Goal: Navigation & Orientation: Find specific page/section

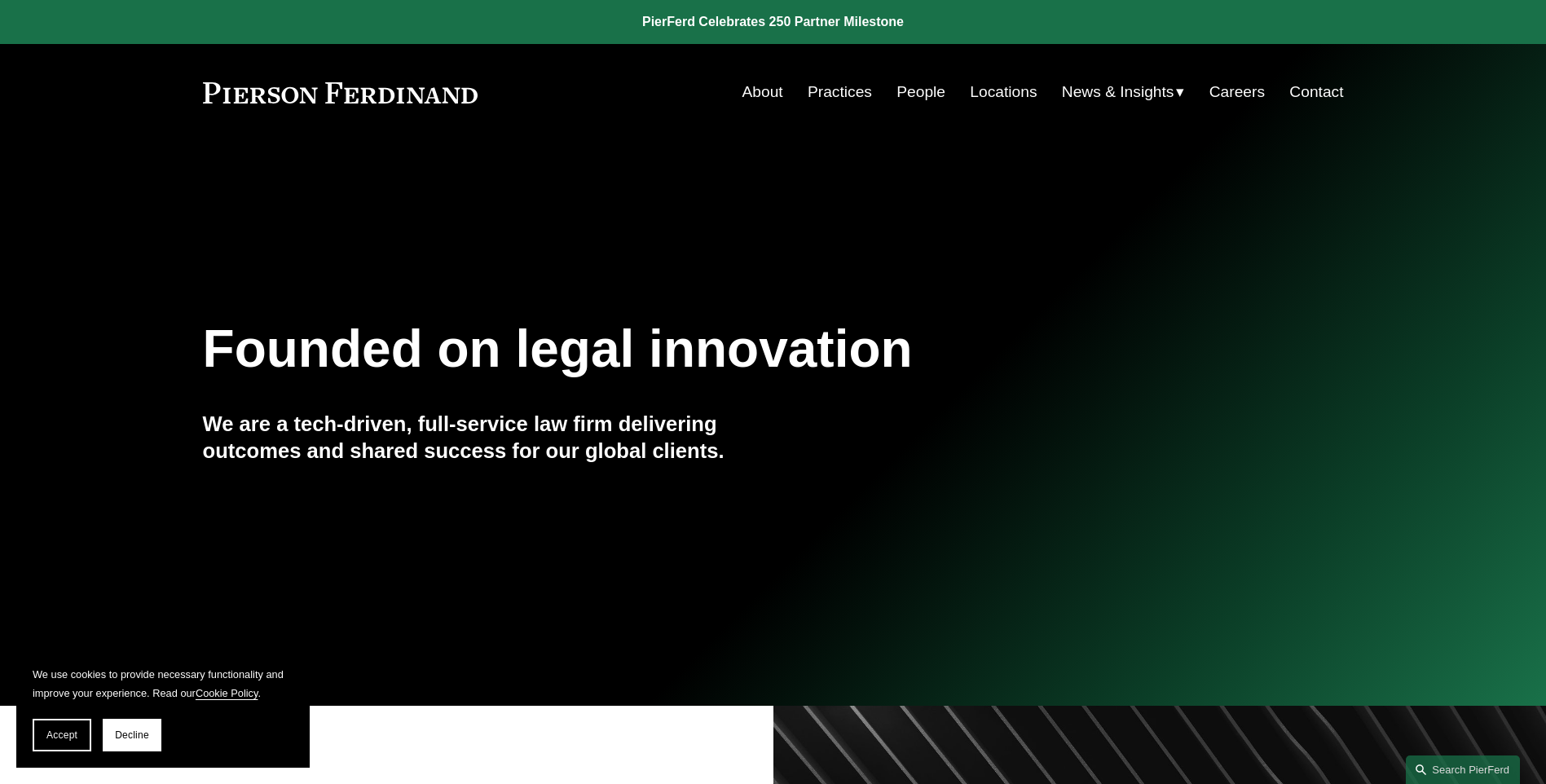
click at [991, 88] on link "Locations" at bounding box center [1004, 93] width 67 height 31
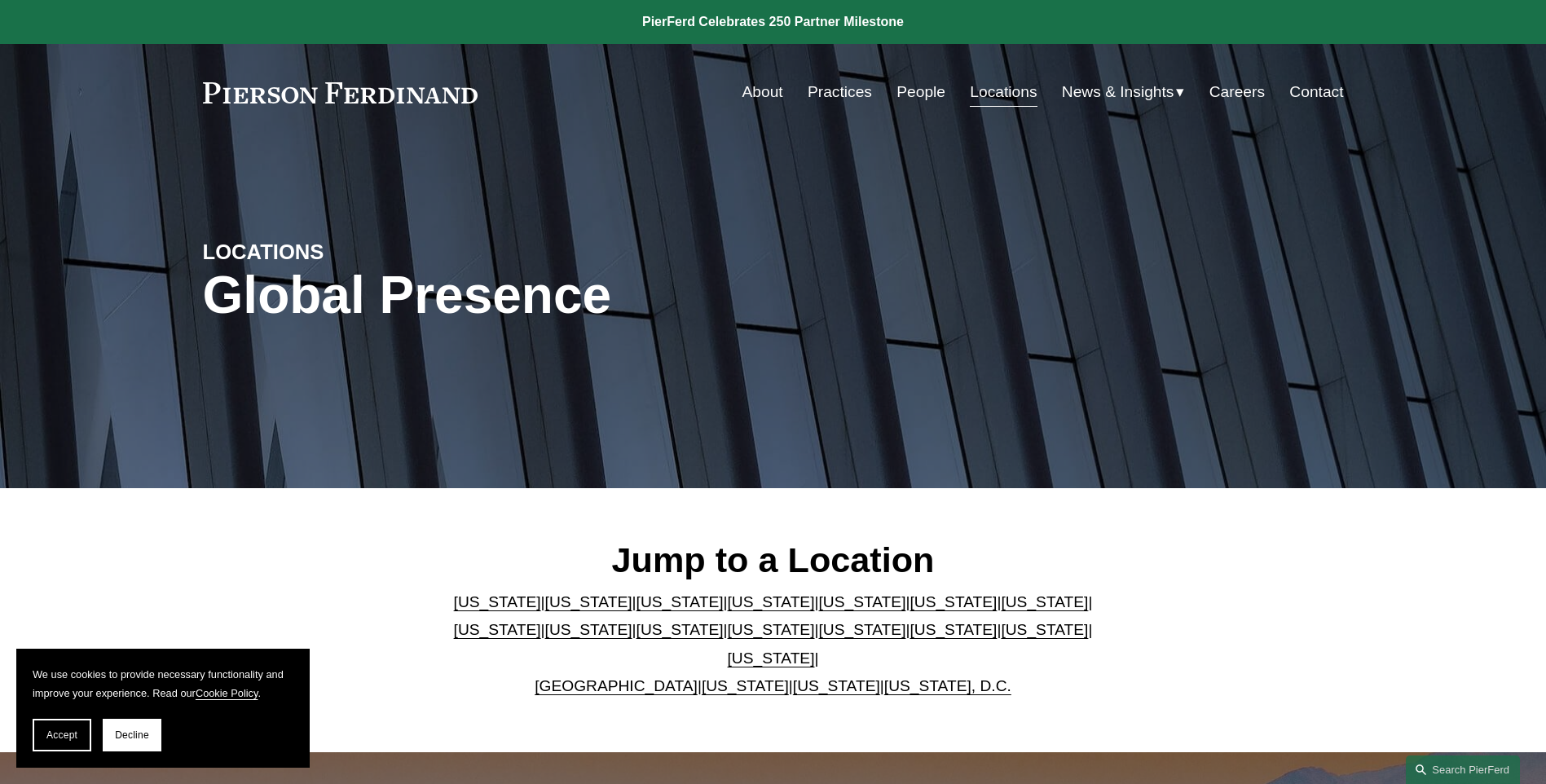
click at [728, 638] on link "New York" at bounding box center [771, 629] width 87 height 17
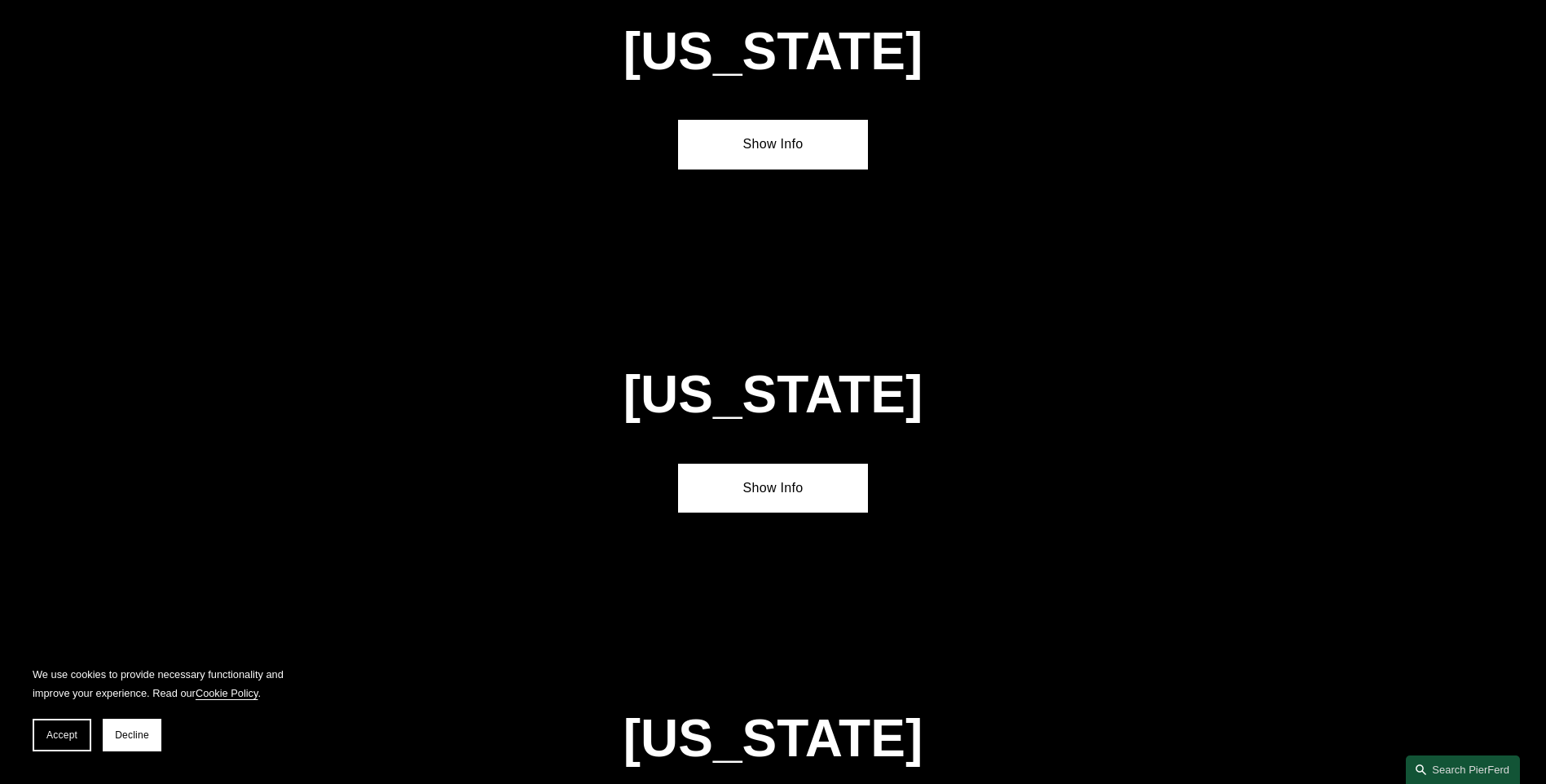
scroll to position [4181, 0]
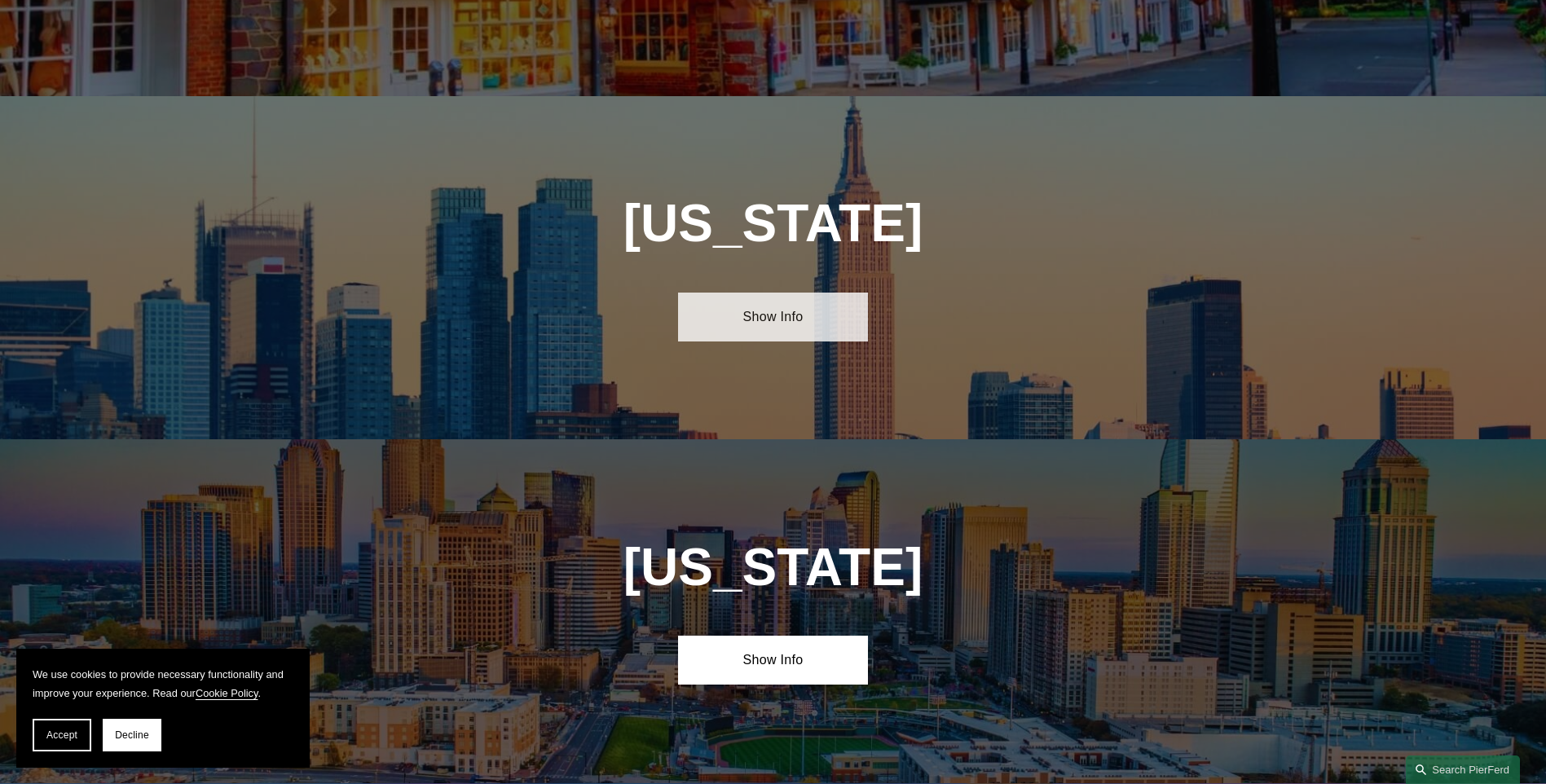
click at [799, 292] on link "Show Info" at bounding box center [773, 317] width 190 height 49
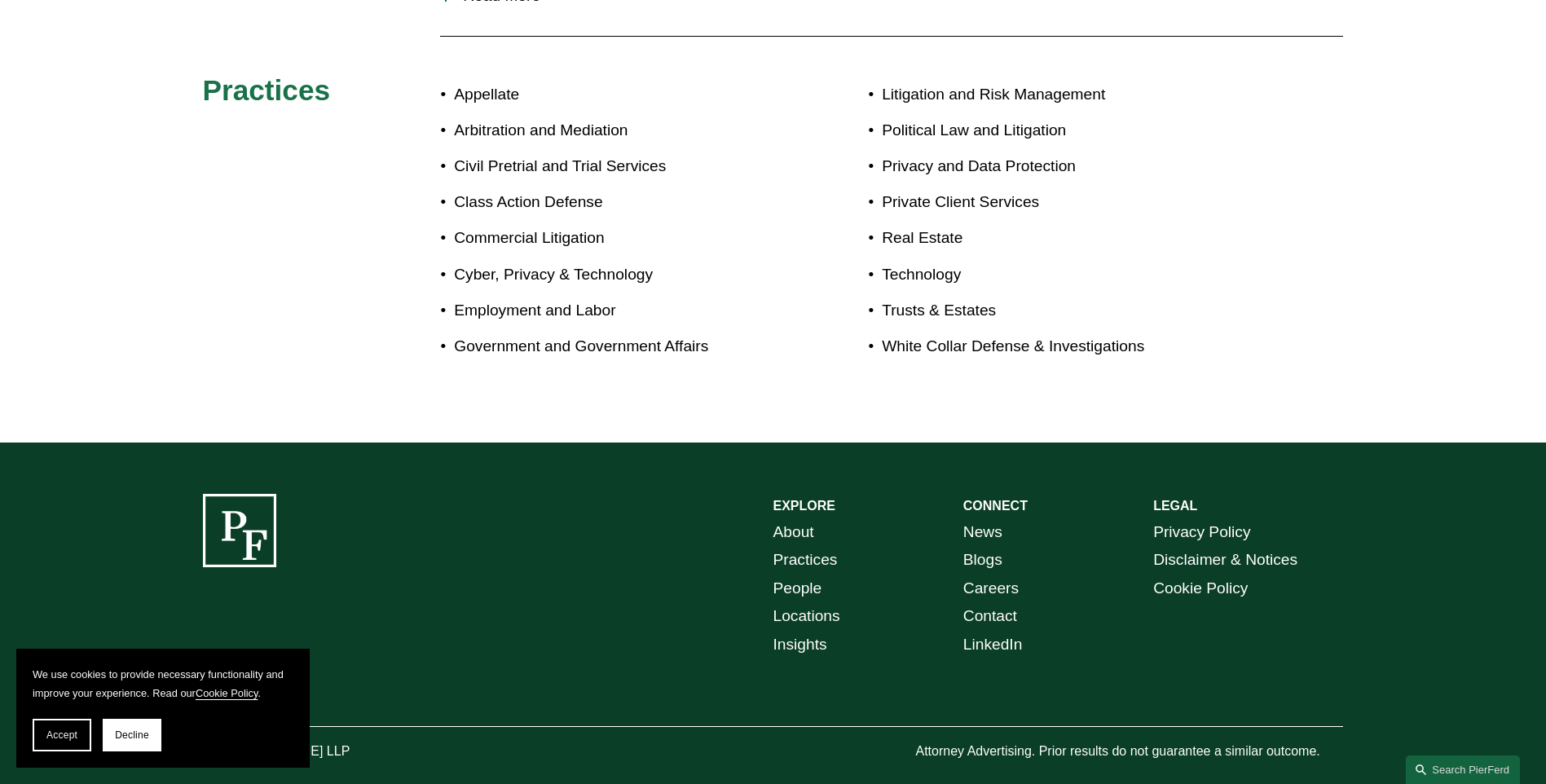
scroll to position [958, 0]
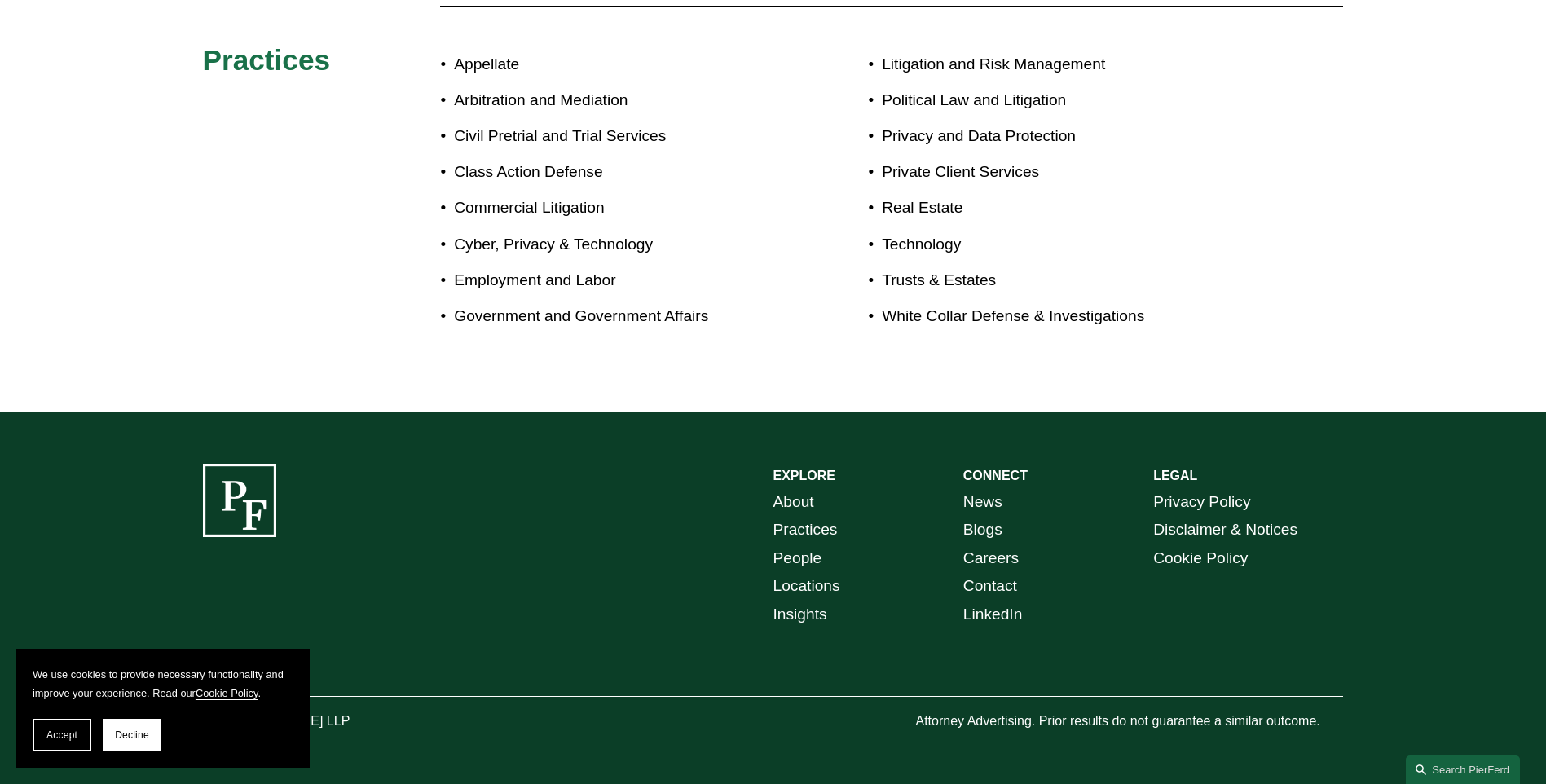
click at [818, 582] on link "Locations" at bounding box center [807, 586] width 67 height 29
